Goal: Check status: Check status

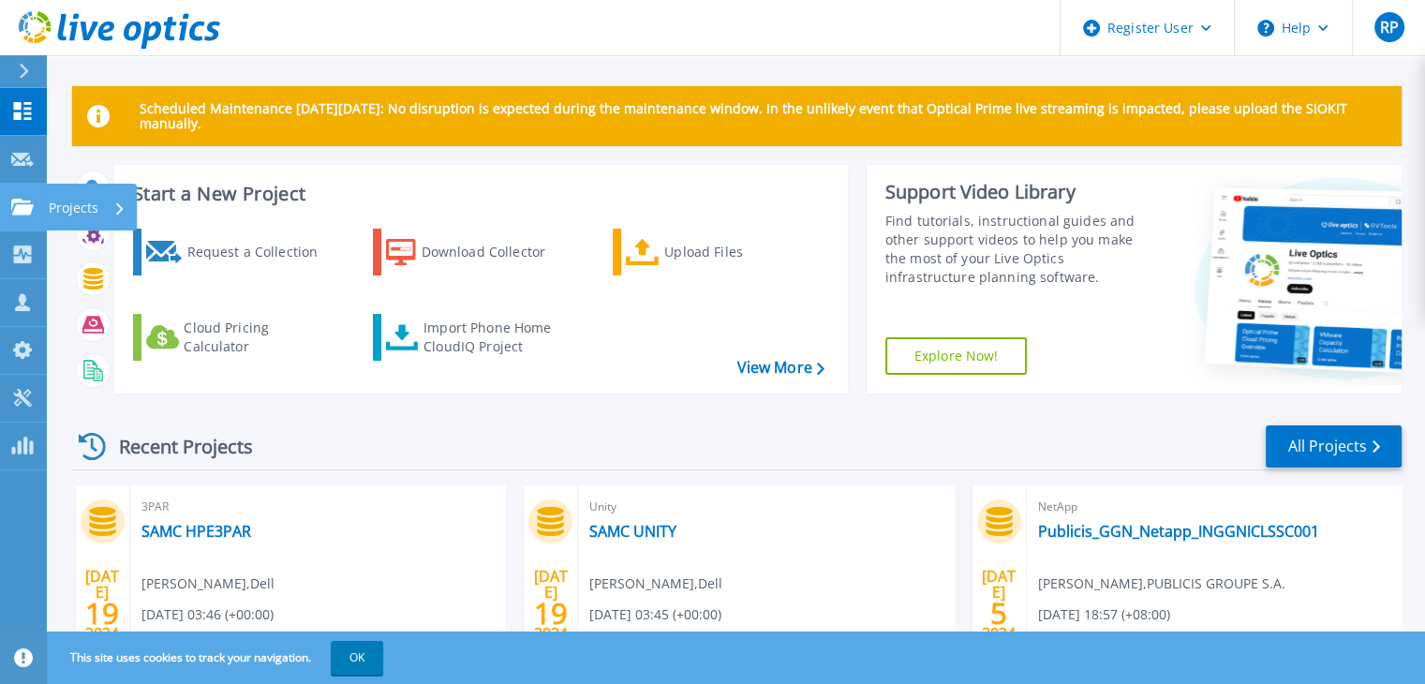
click at [12, 215] on icon at bounding box center [22, 207] width 22 height 16
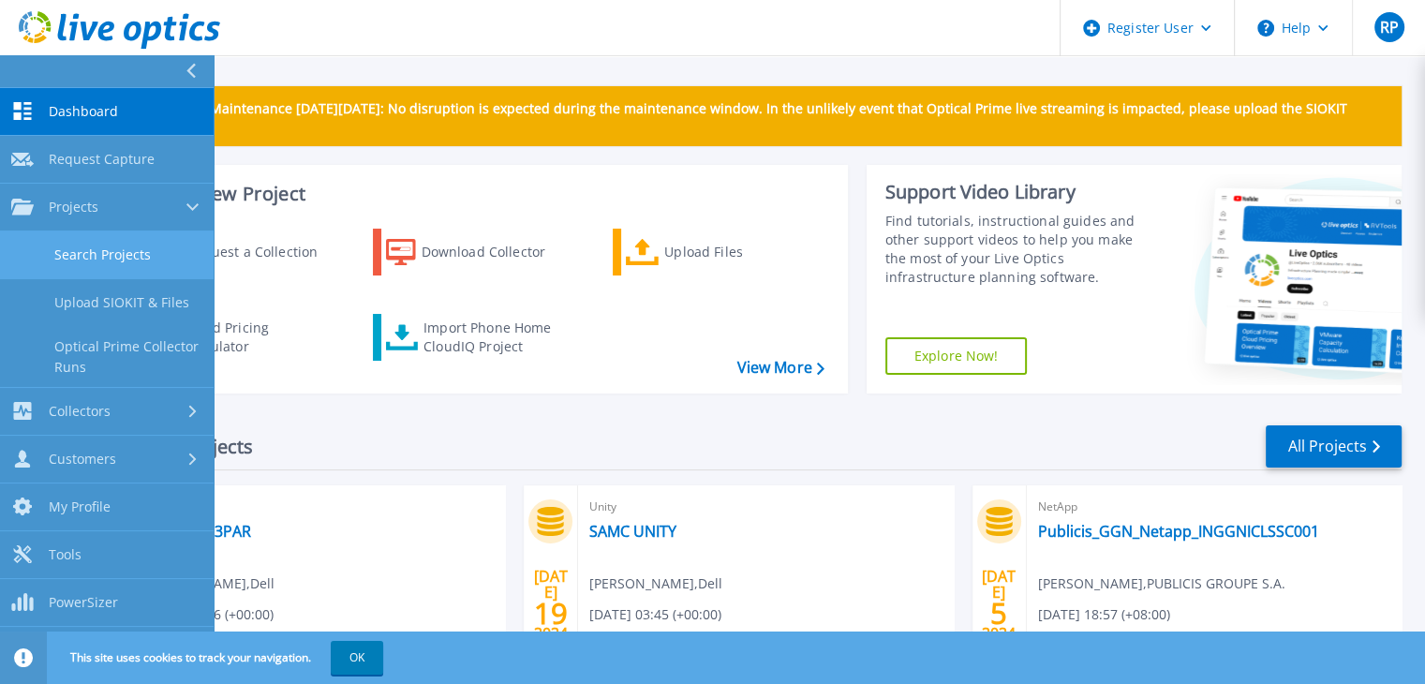
click at [129, 276] on link "Search Projects" at bounding box center [107, 255] width 214 height 48
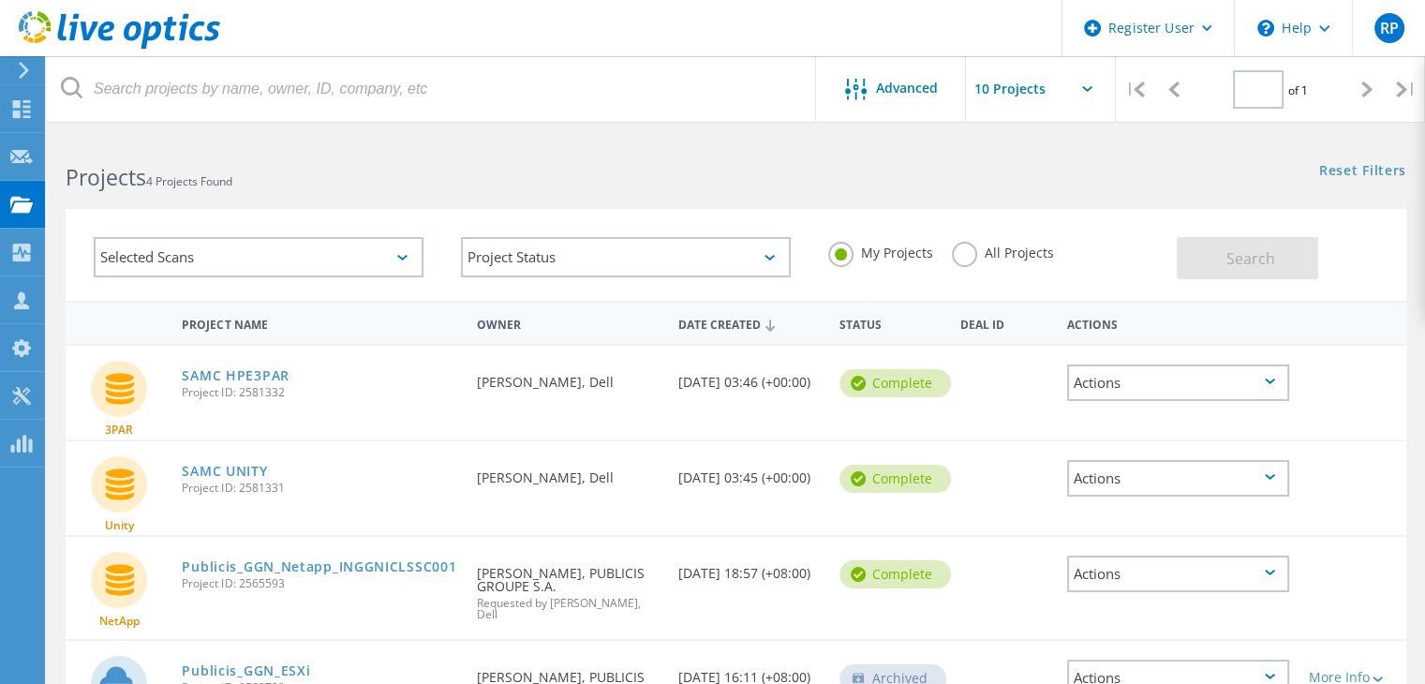
type input "1"
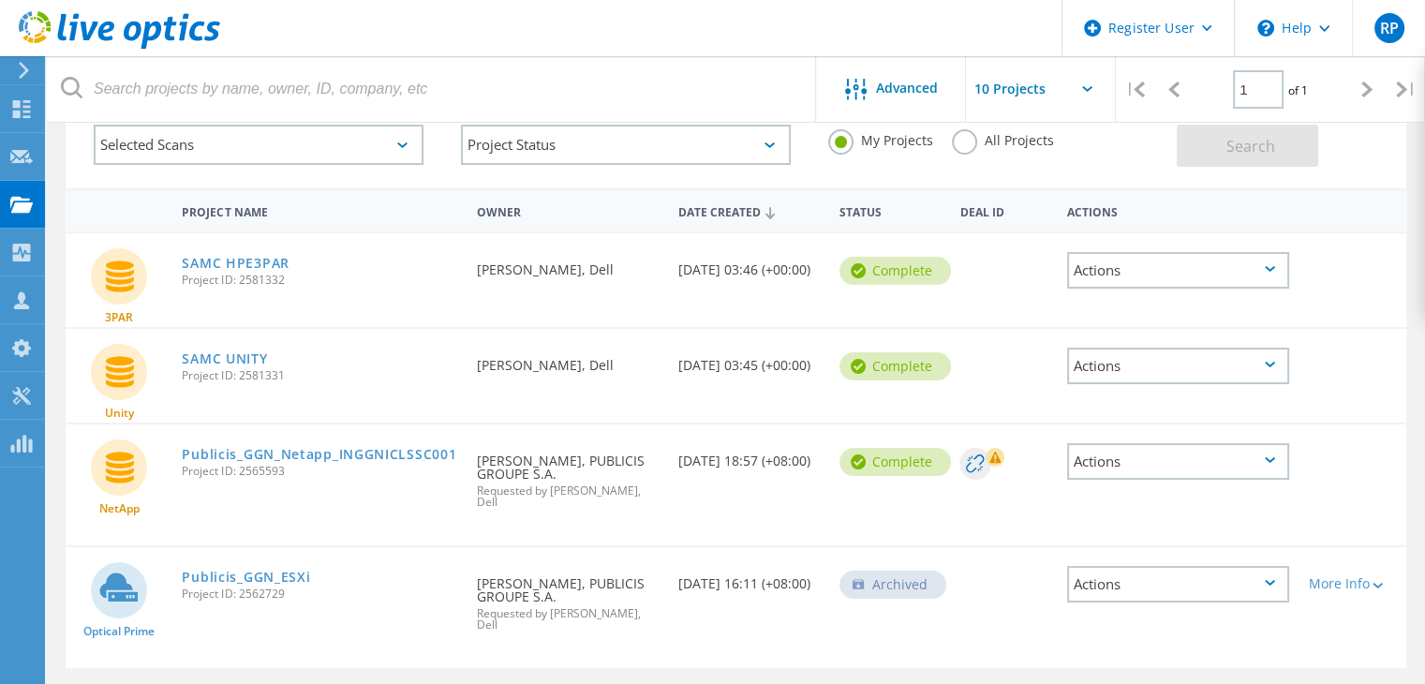
scroll to position [178, 0]
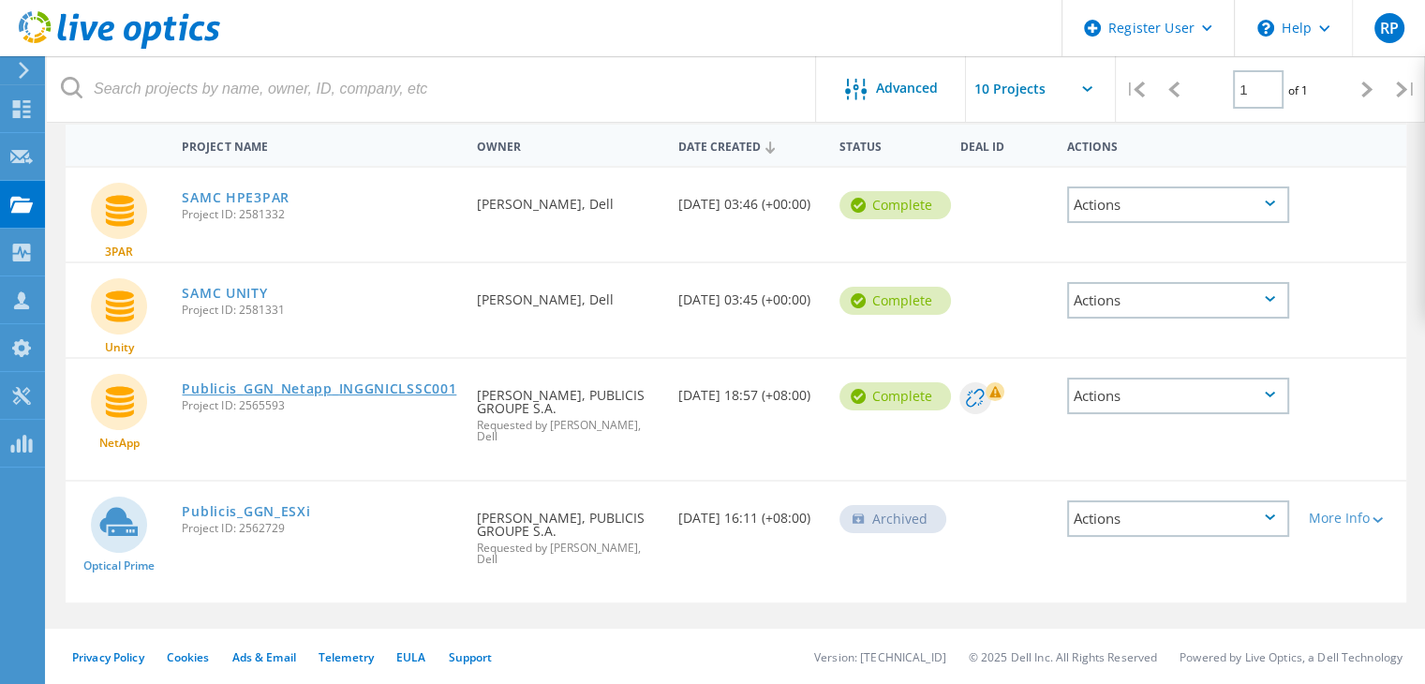
click at [386, 386] on link "Publicis_GGN_Netapp_INGGNICLSSC001" at bounding box center [319, 388] width 275 height 13
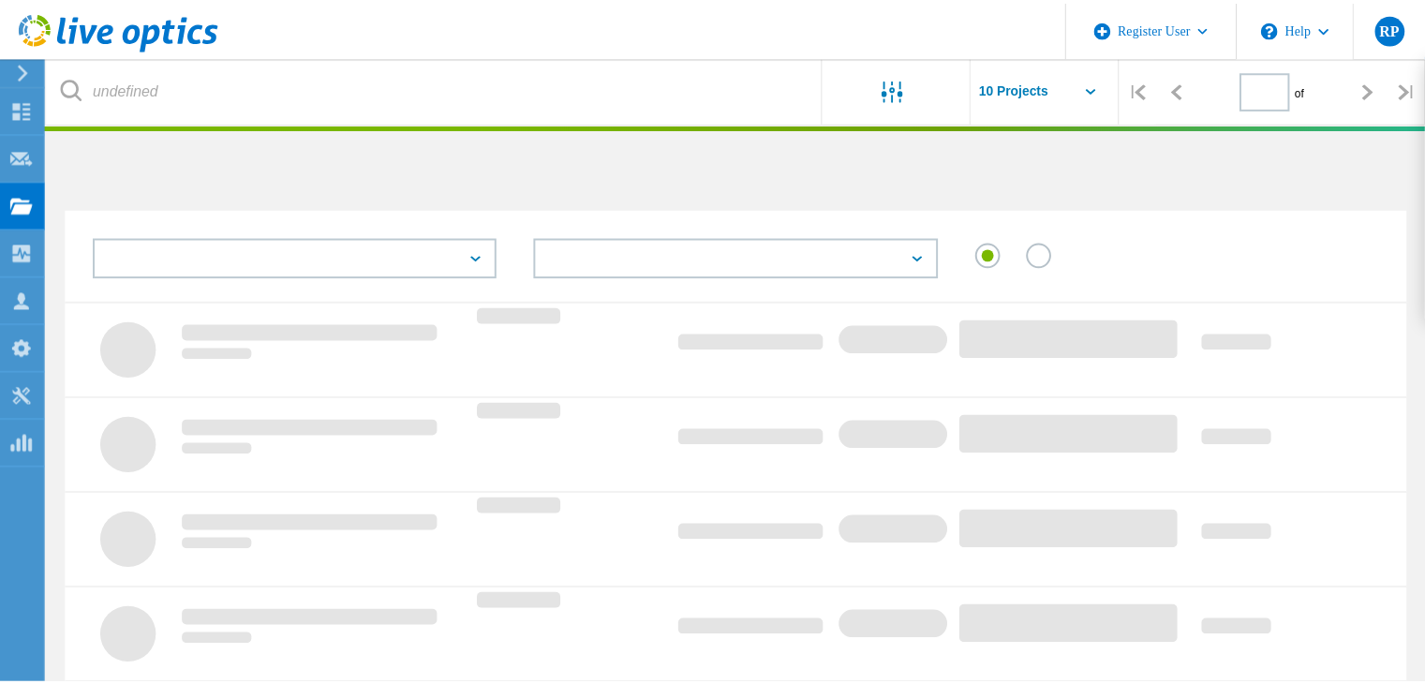
scroll to position [175, 0]
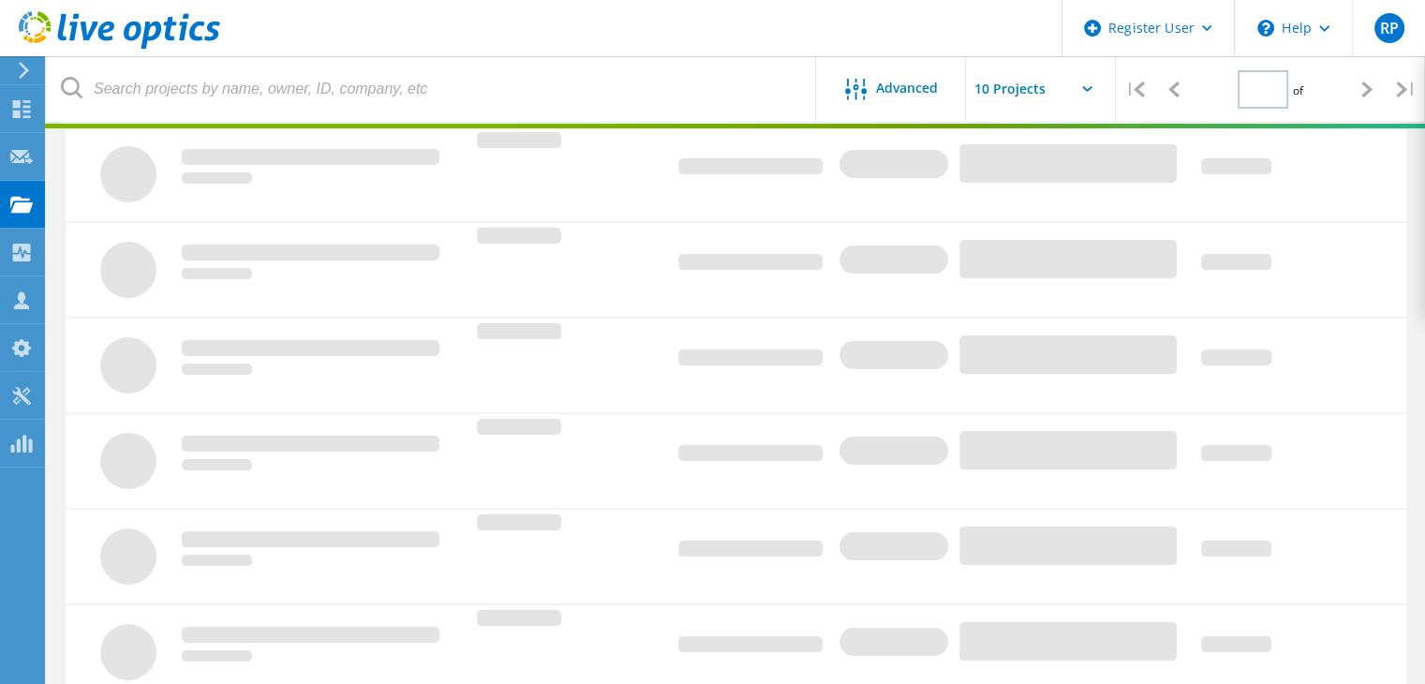
type input "1"
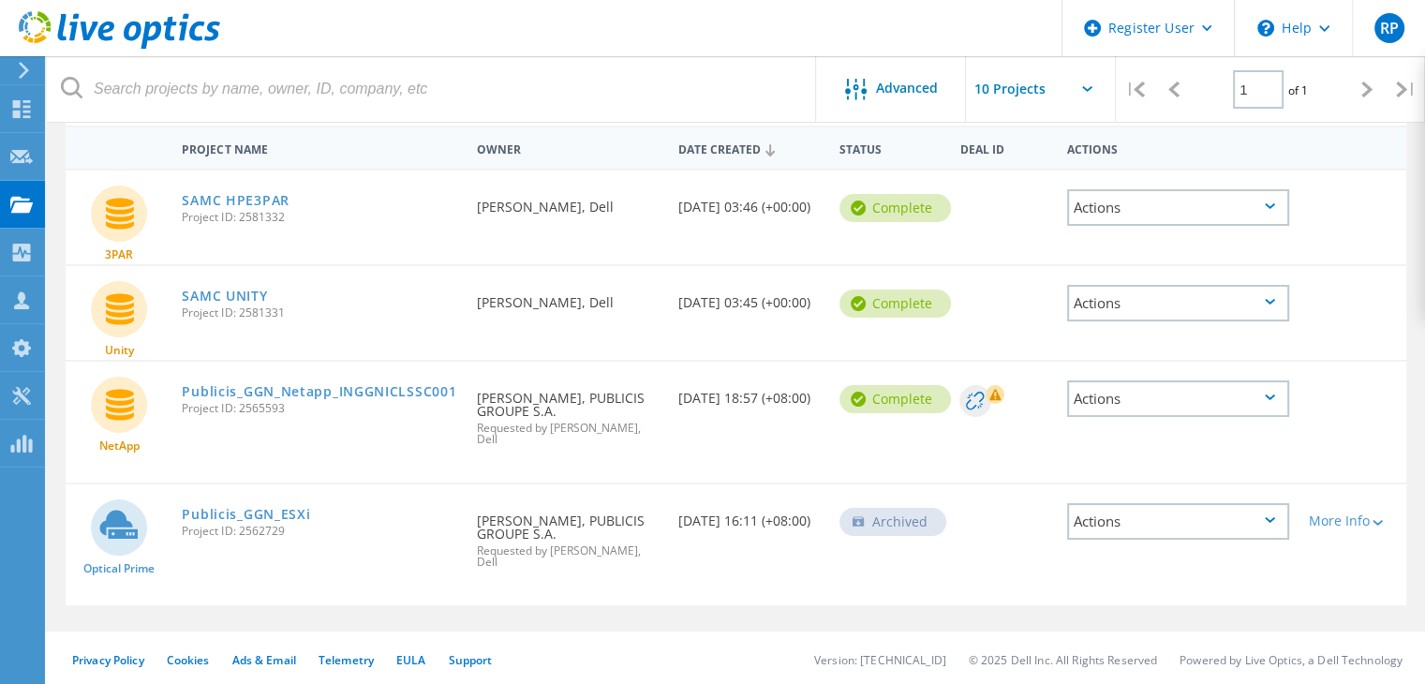
scroll to position [178, 0]
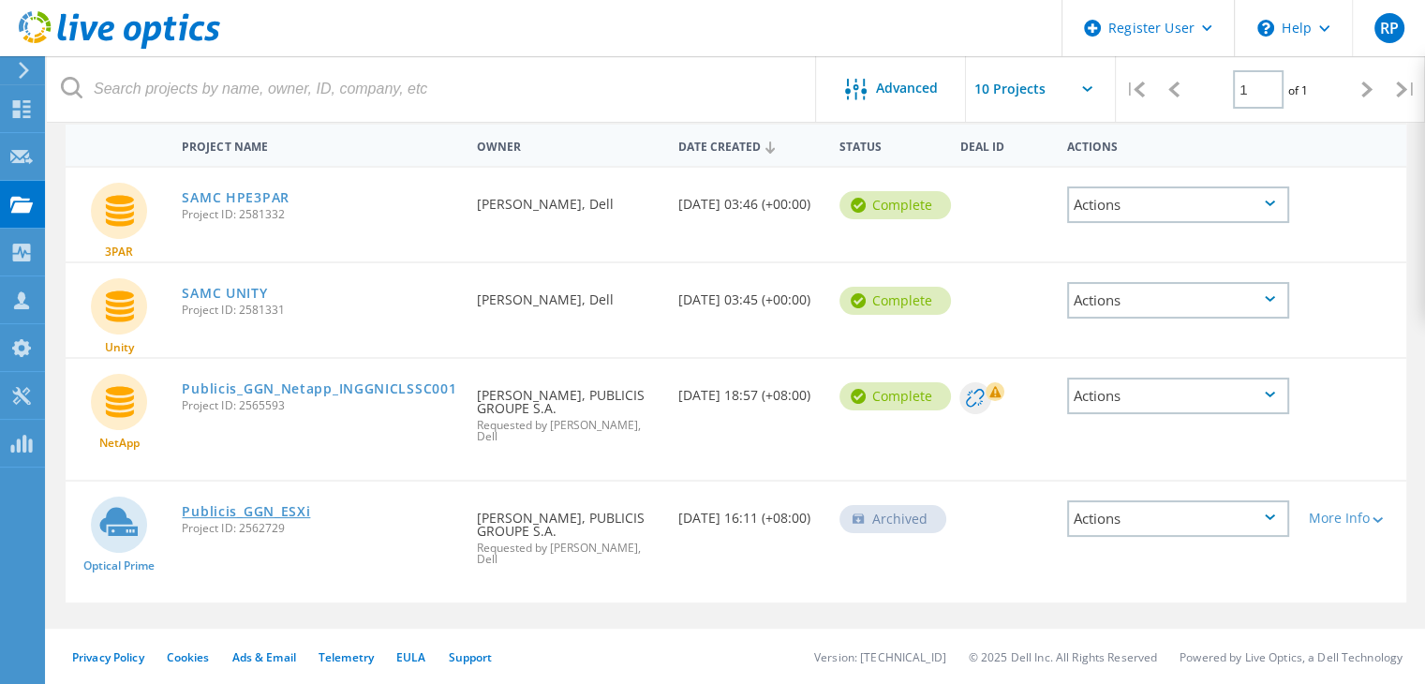
click at [231, 505] on link "Publicis_GGN_ESXi" at bounding box center [246, 511] width 128 height 13
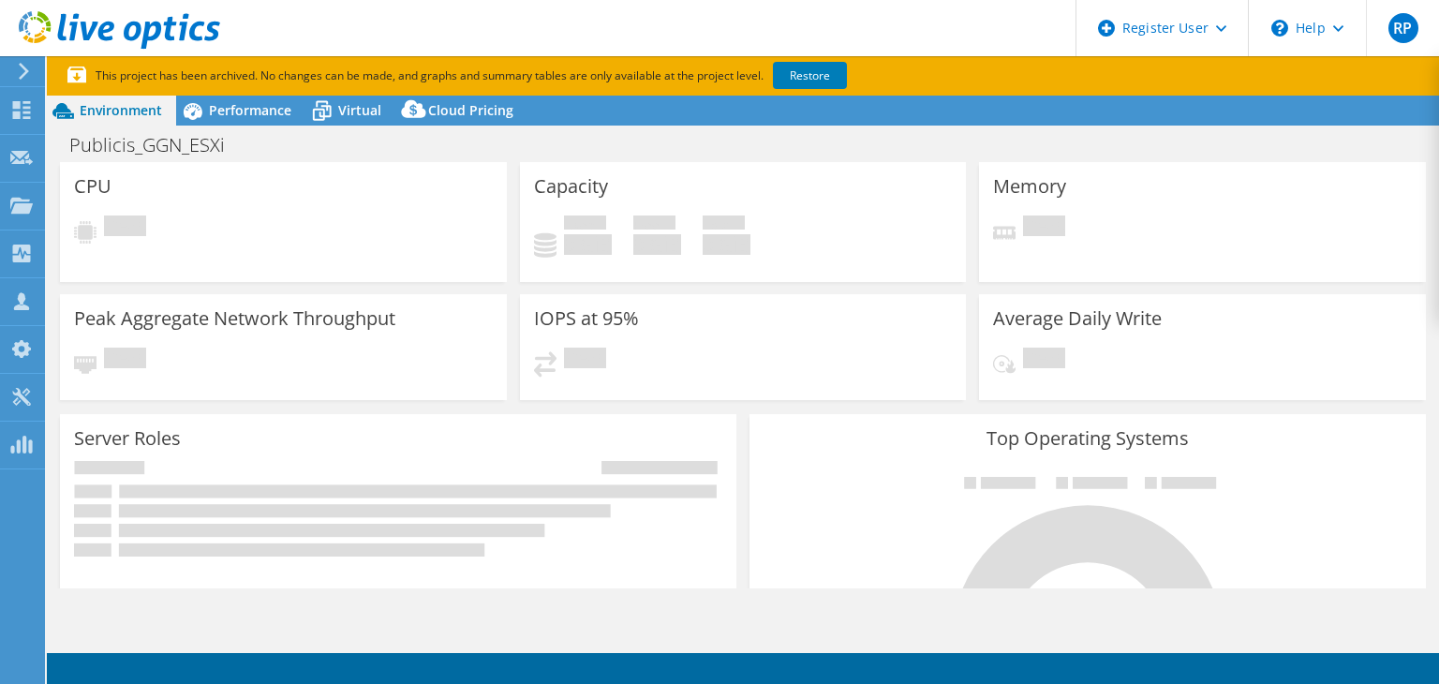
select select "[GEOGRAPHIC_DATA]"
select select "INR"
